Goal: Information Seeking & Learning: Learn about a topic

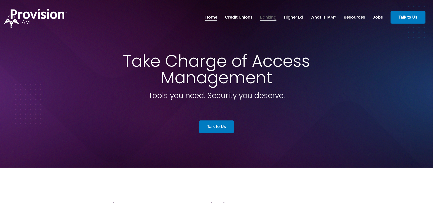
click at [267, 16] on link "Banking" at bounding box center [268, 17] width 16 height 9
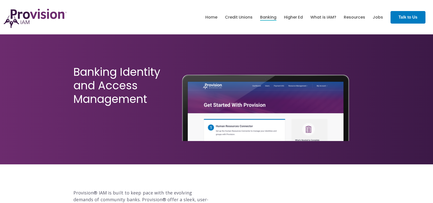
click at [317, 16] on link "What is IAM?" at bounding box center [323, 17] width 26 height 9
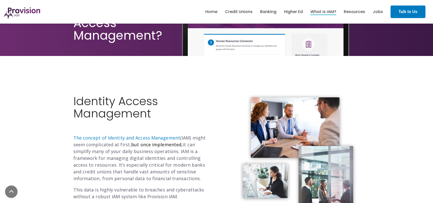
scroll to position [100, 0]
